Goal: Find specific page/section: Find specific page/section

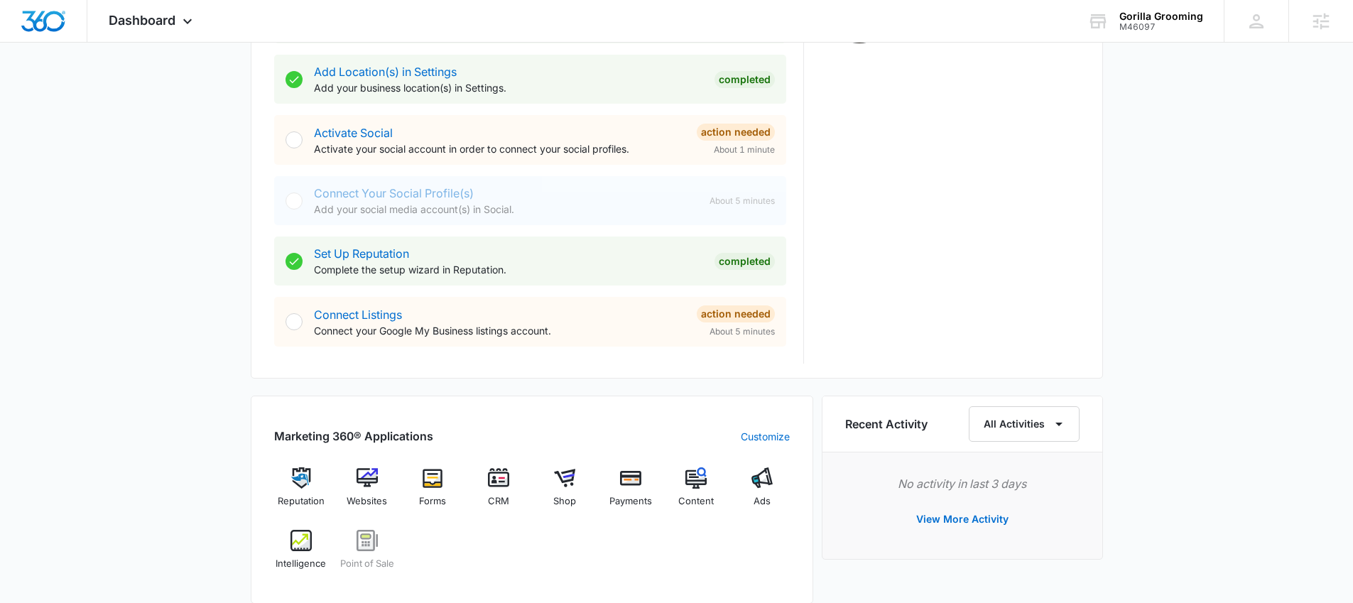
scroll to position [530, 0]
click at [673, 485] on div "Content" at bounding box center [696, 493] width 55 height 51
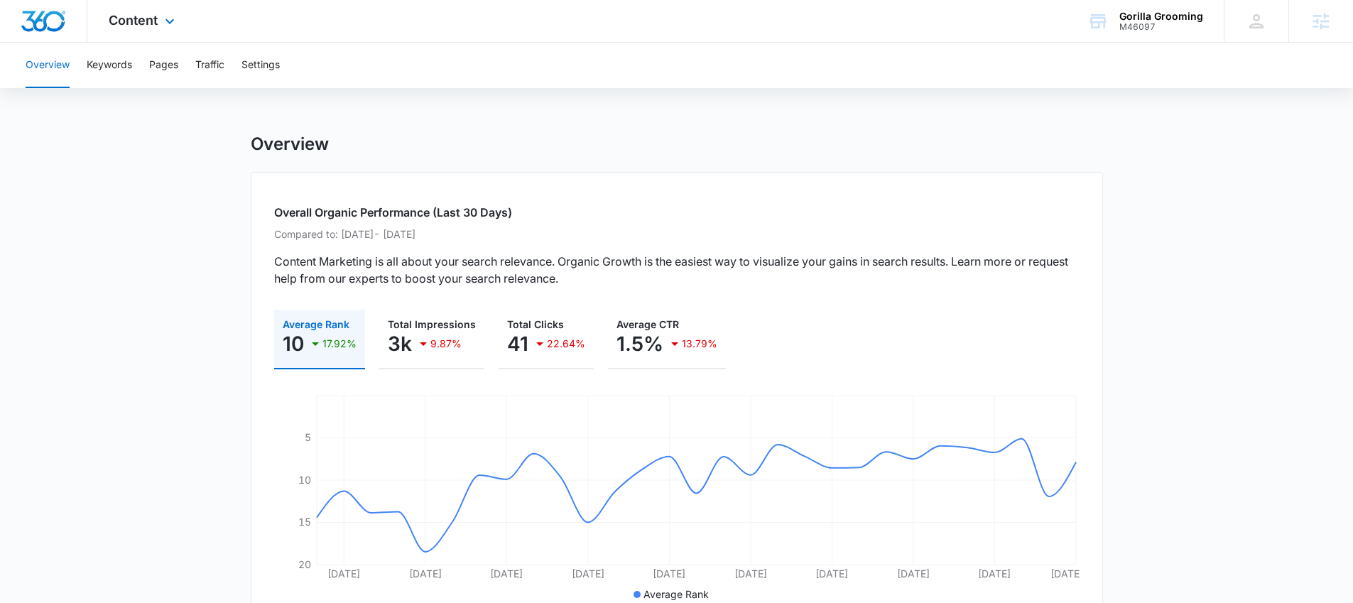
click at [155, 31] on div "Content Apps Reputation Websites Forms CRM Email Shop Payments POS Content Ads …" at bounding box center [143, 21] width 112 height 42
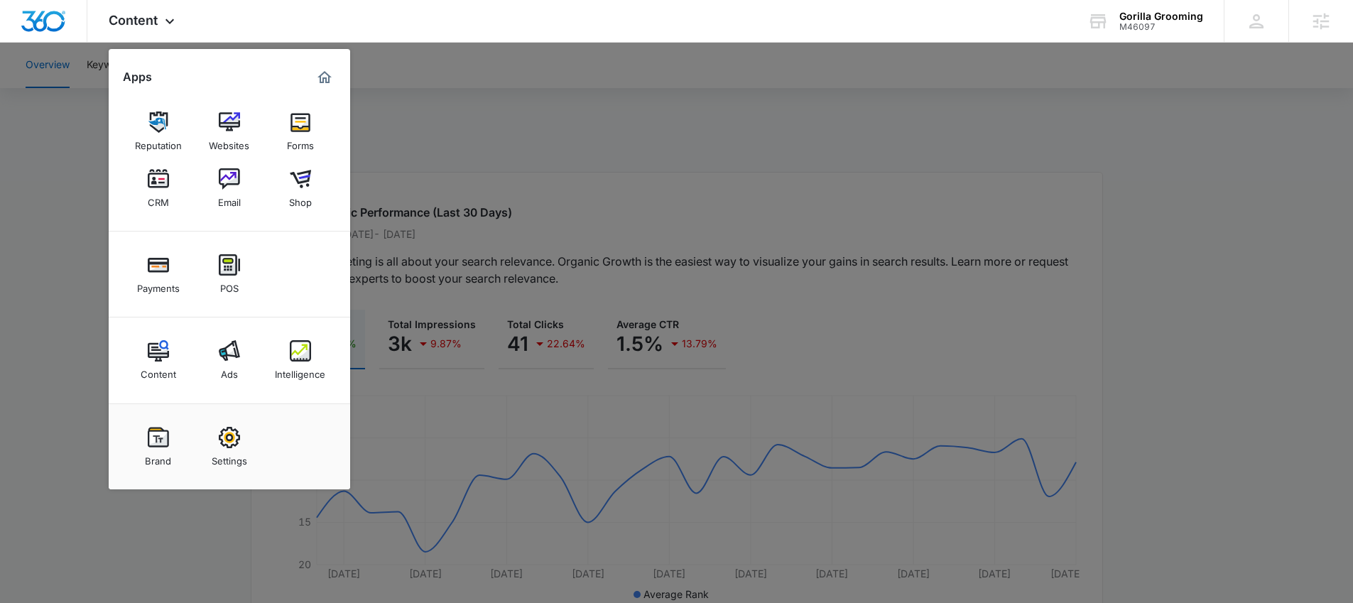
click at [463, 261] on div at bounding box center [676, 301] width 1353 height 603
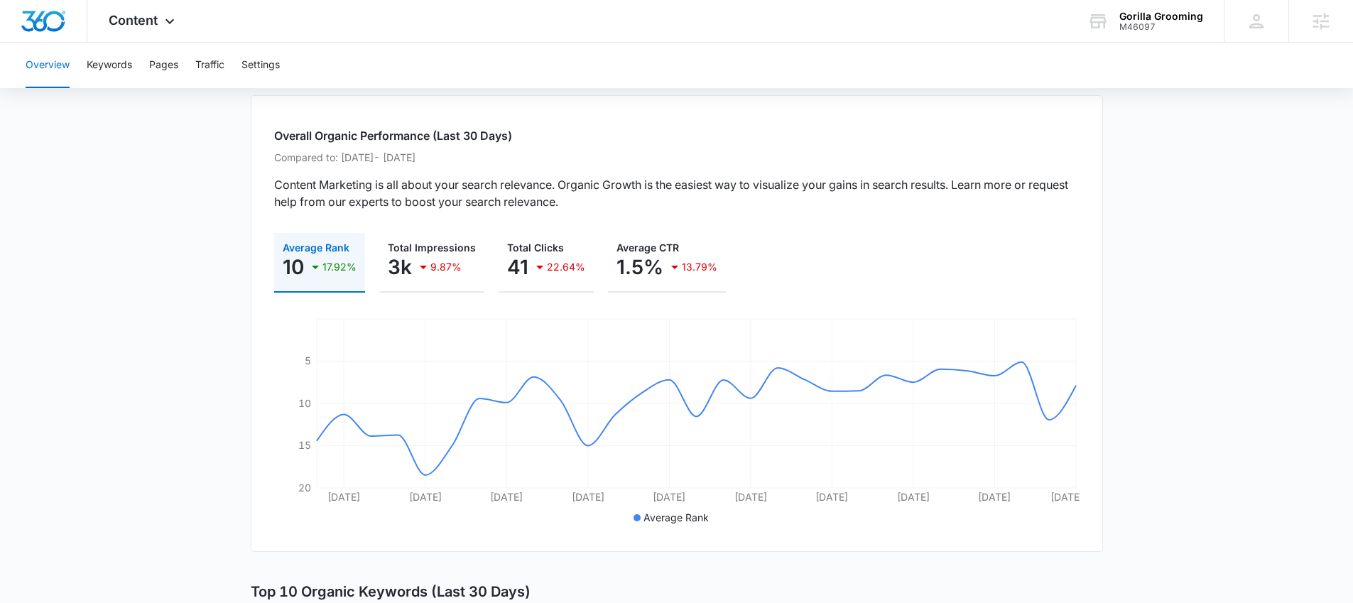
scroll to position [107, 0]
